Goal: Information Seeking & Learning: Learn about a topic

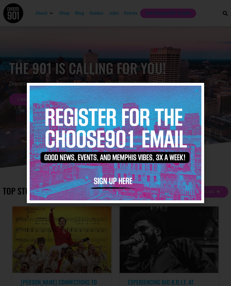
click at [199, 87] on img at bounding box center [116, 143] width 172 height 114
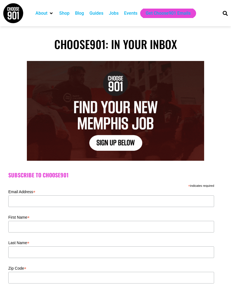
click at [117, 16] on div "Jobs" at bounding box center [114, 13] width 10 height 7
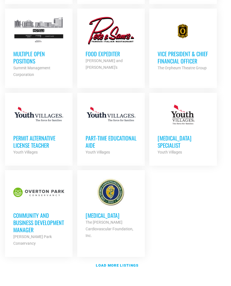
scroll to position [602, 0]
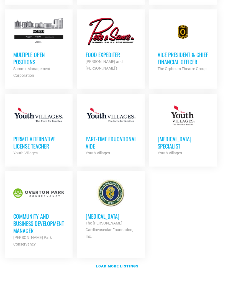
click at [123, 260] on link "Load more listings" at bounding box center [115, 266] width 225 height 13
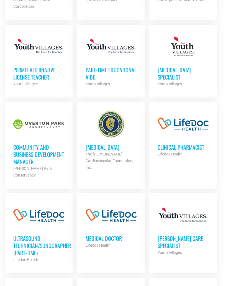
scroll to position [671, 0]
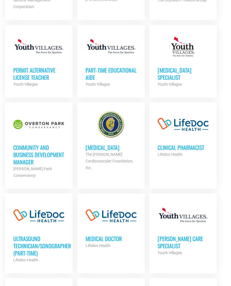
click at [59, 144] on h3 "Community and Business Development Manager" at bounding box center [38, 155] width 51 height 22
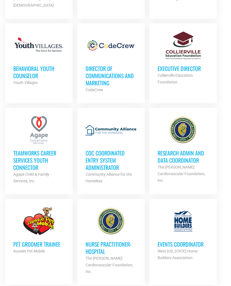
scroll to position [1103, 0]
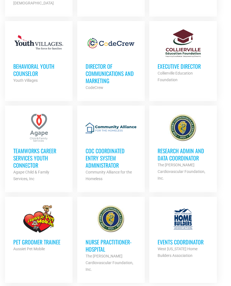
click at [116, 147] on h3 "CoC Coordinated Entry System Administrator" at bounding box center [111, 158] width 51 height 22
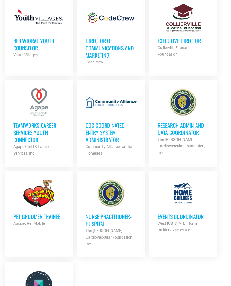
scroll to position [1129, 0]
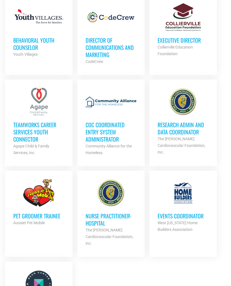
click at [197, 212] on h3 "Events Coordinator" at bounding box center [183, 215] width 51 height 7
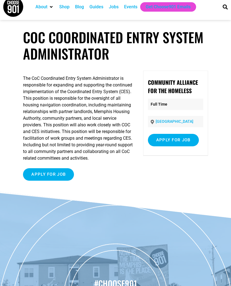
scroll to position [9, 0]
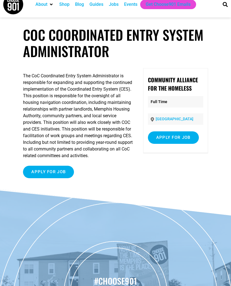
click at [176, 136] on input "Apply for job" at bounding box center [173, 137] width 51 height 12
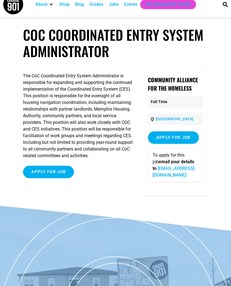
click at [228, 104] on article "CoC Coordinated Entry System Administrator The CoC Coordinated Entry System Adm…" at bounding box center [115, 116] width 231 height 178
click at [61, 178] on input "Apply for job" at bounding box center [48, 172] width 51 height 12
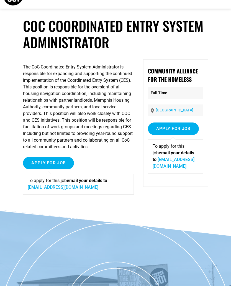
scroll to position [19, 0]
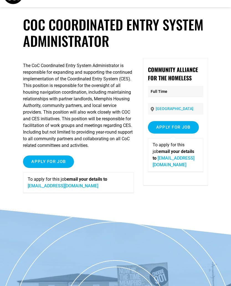
click at [120, 158] on div "The CoC Coordinated Entry System Administrator is responsible for expanding and…" at bounding box center [78, 130] width 111 height 144
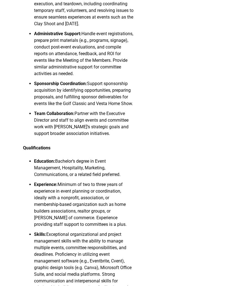
scroll to position [458, 0]
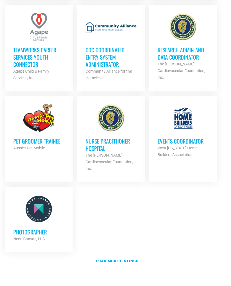
scroll to position [1198, 0]
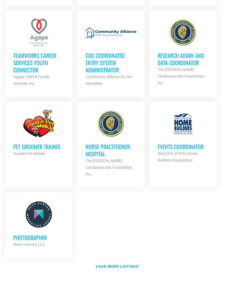
click at [123, 260] on link "Load more listings" at bounding box center [115, 266] width 225 height 13
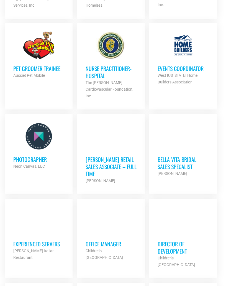
scroll to position [1279, 0]
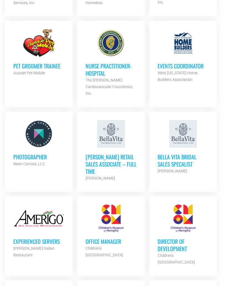
click at [113, 238] on h3 "Office Manager" at bounding box center [111, 241] width 51 height 7
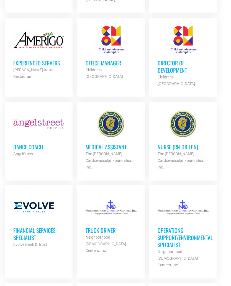
scroll to position [1456, 0]
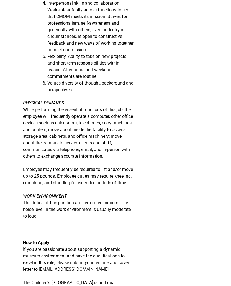
scroll to position [860, 0]
